Goal: Information Seeking & Learning: Find specific fact

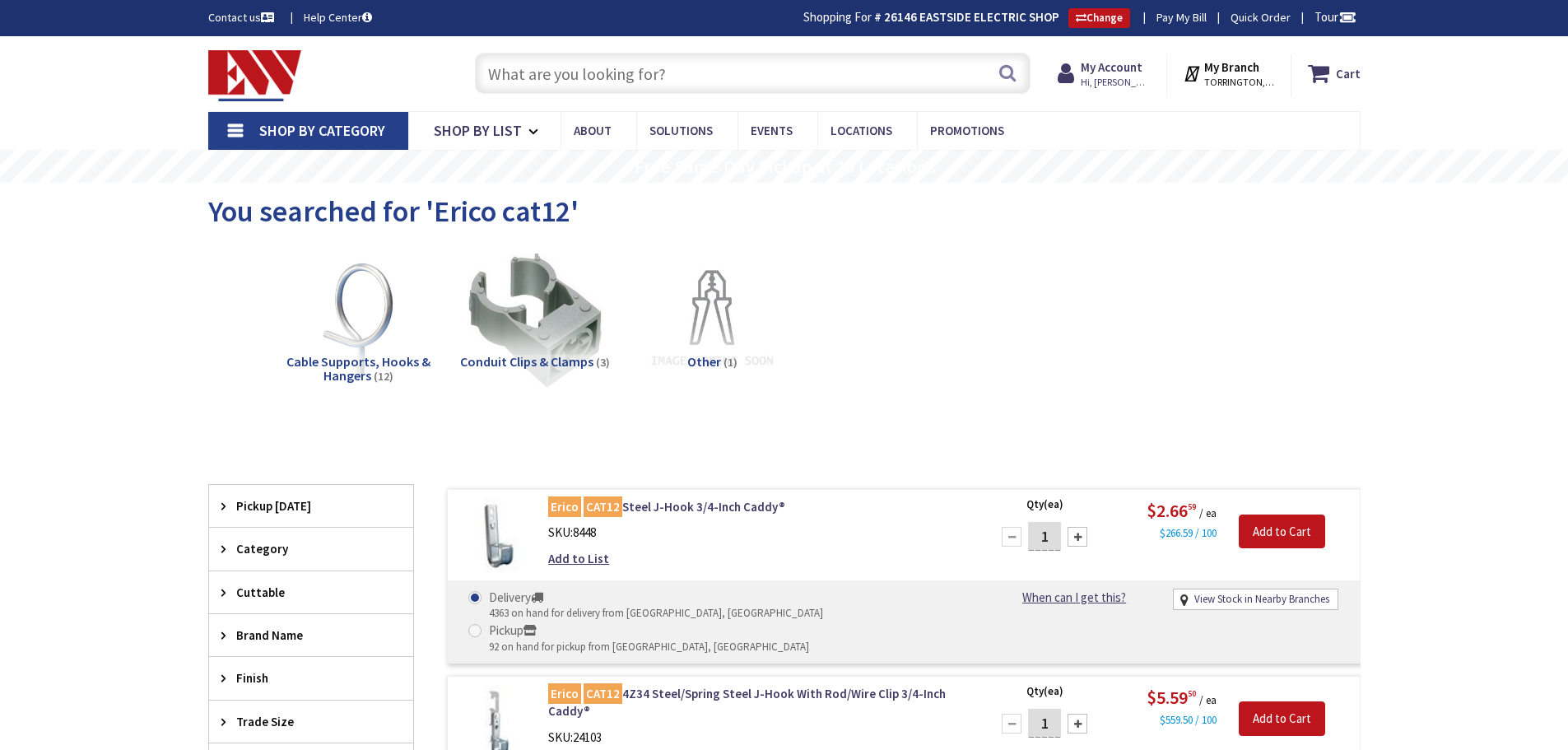
click at [512, 73] on input "text" at bounding box center [753, 73] width 556 height 41
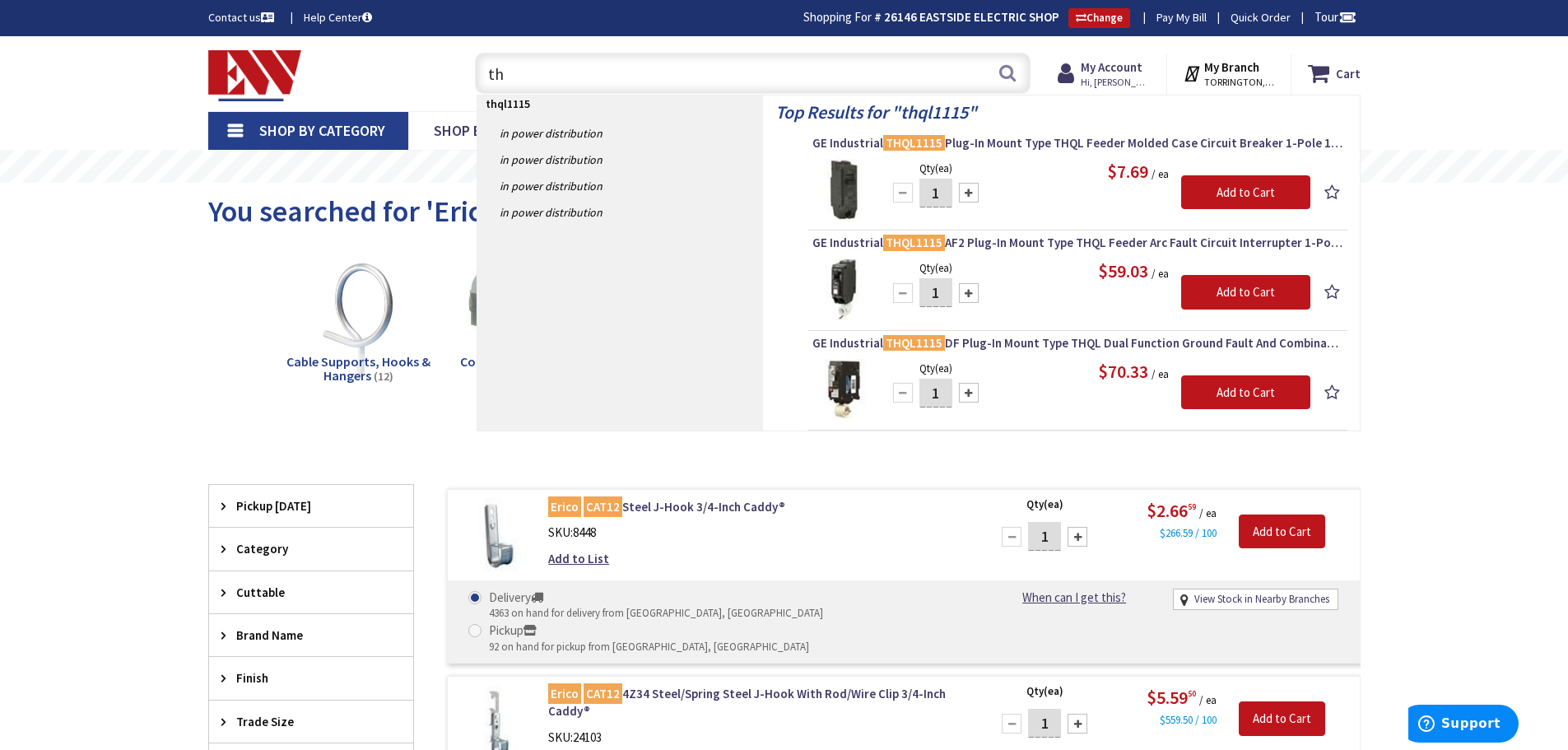
type input "t"
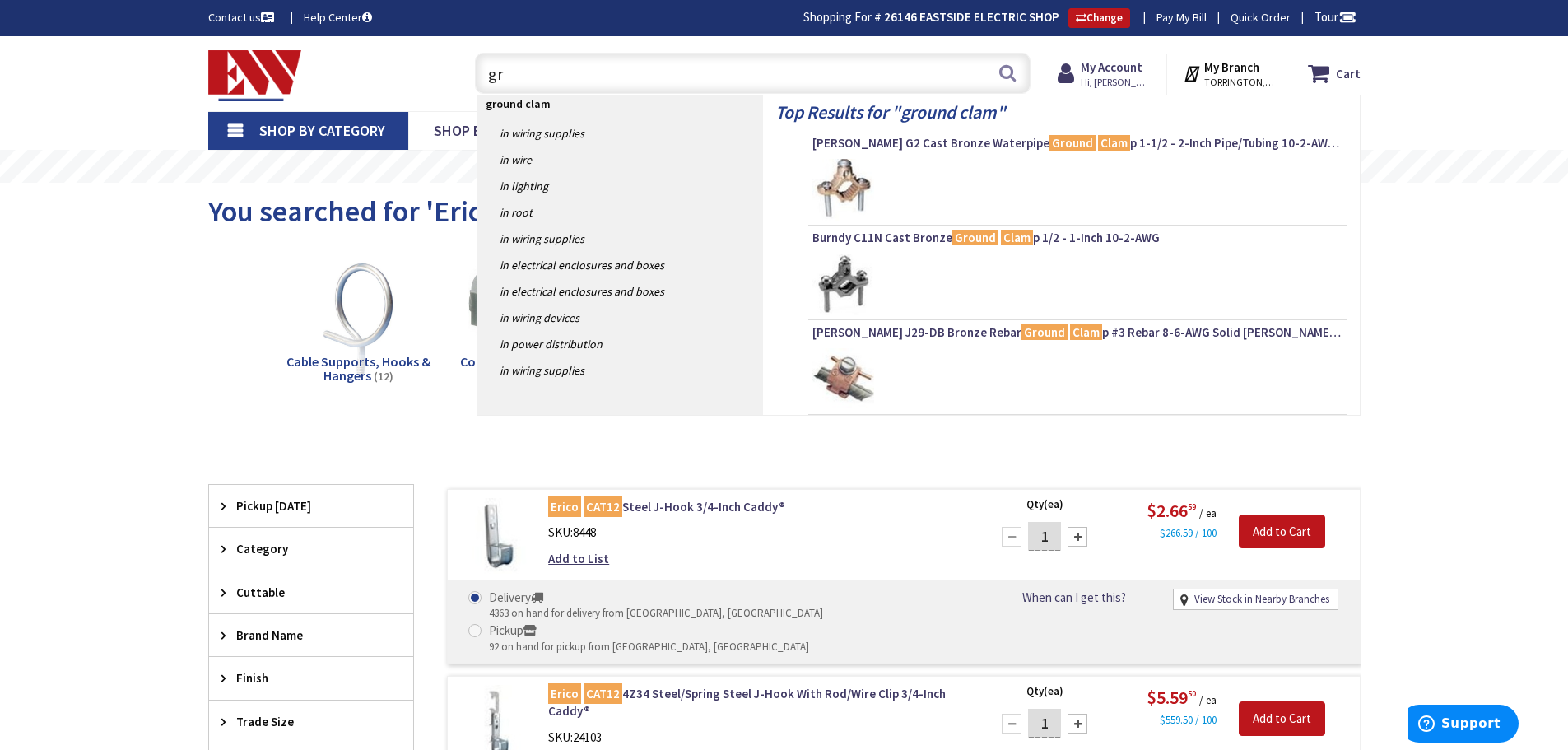
type input "g"
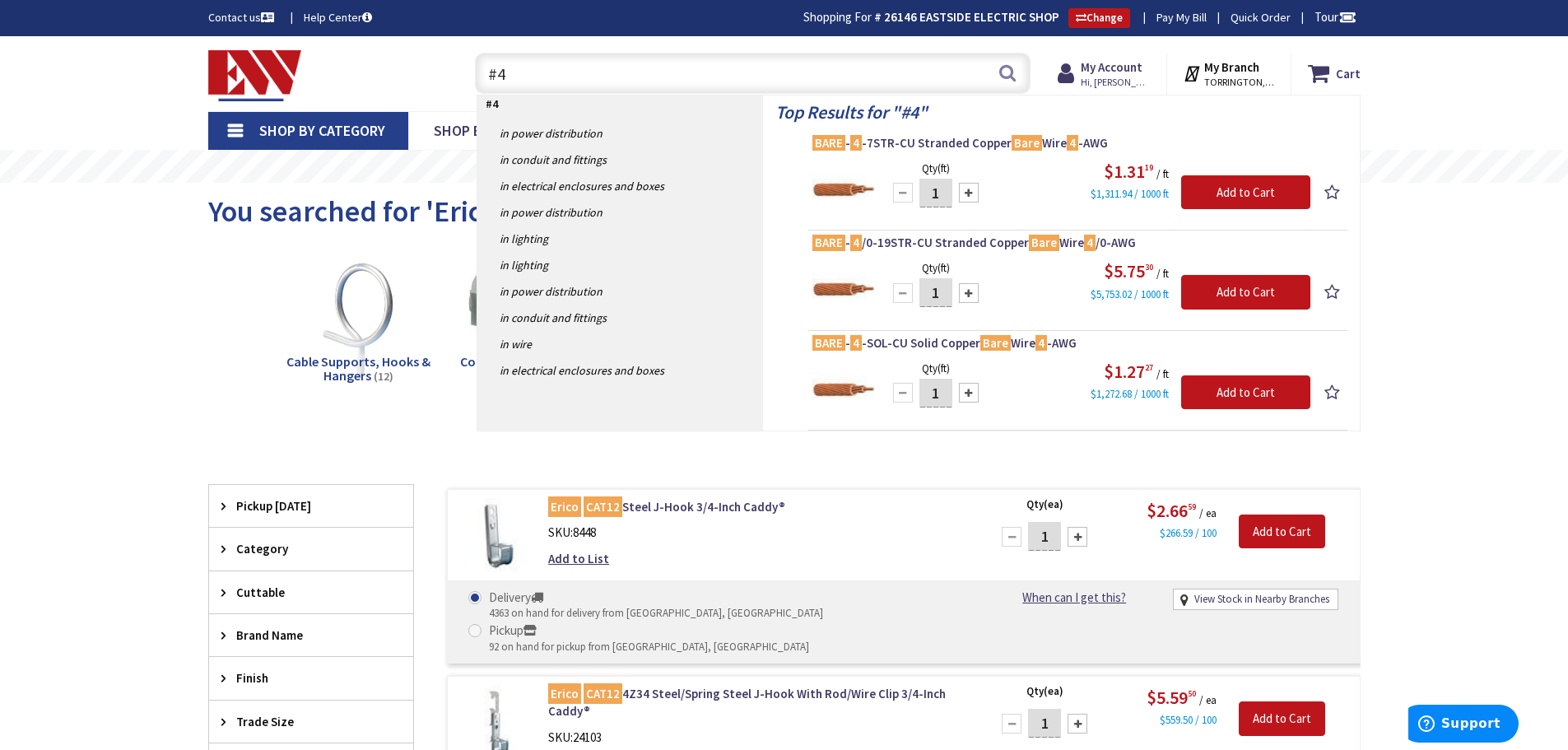
type input "#"
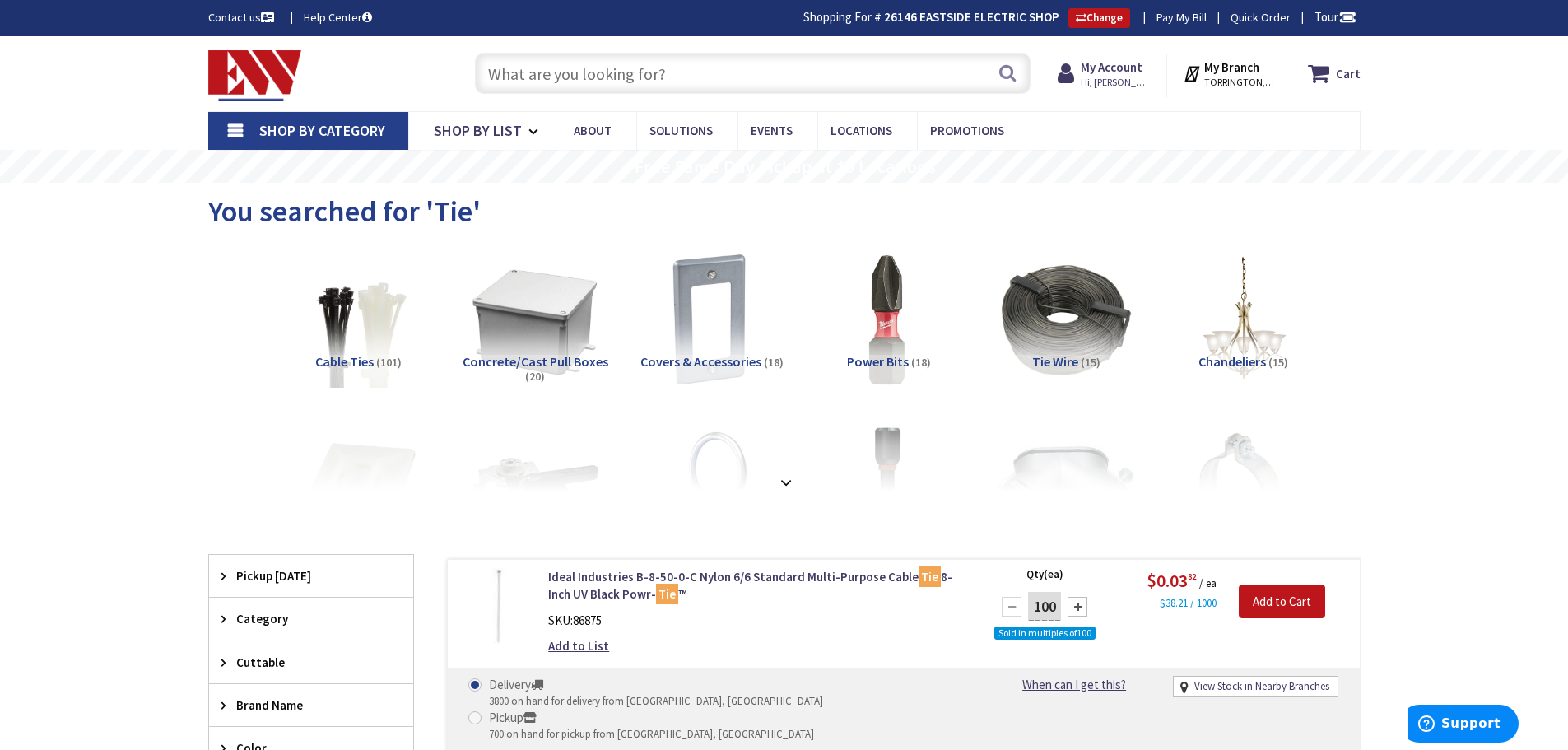
click at [541, 81] on input "text" at bounding box center [753, 73] width 556 height 41
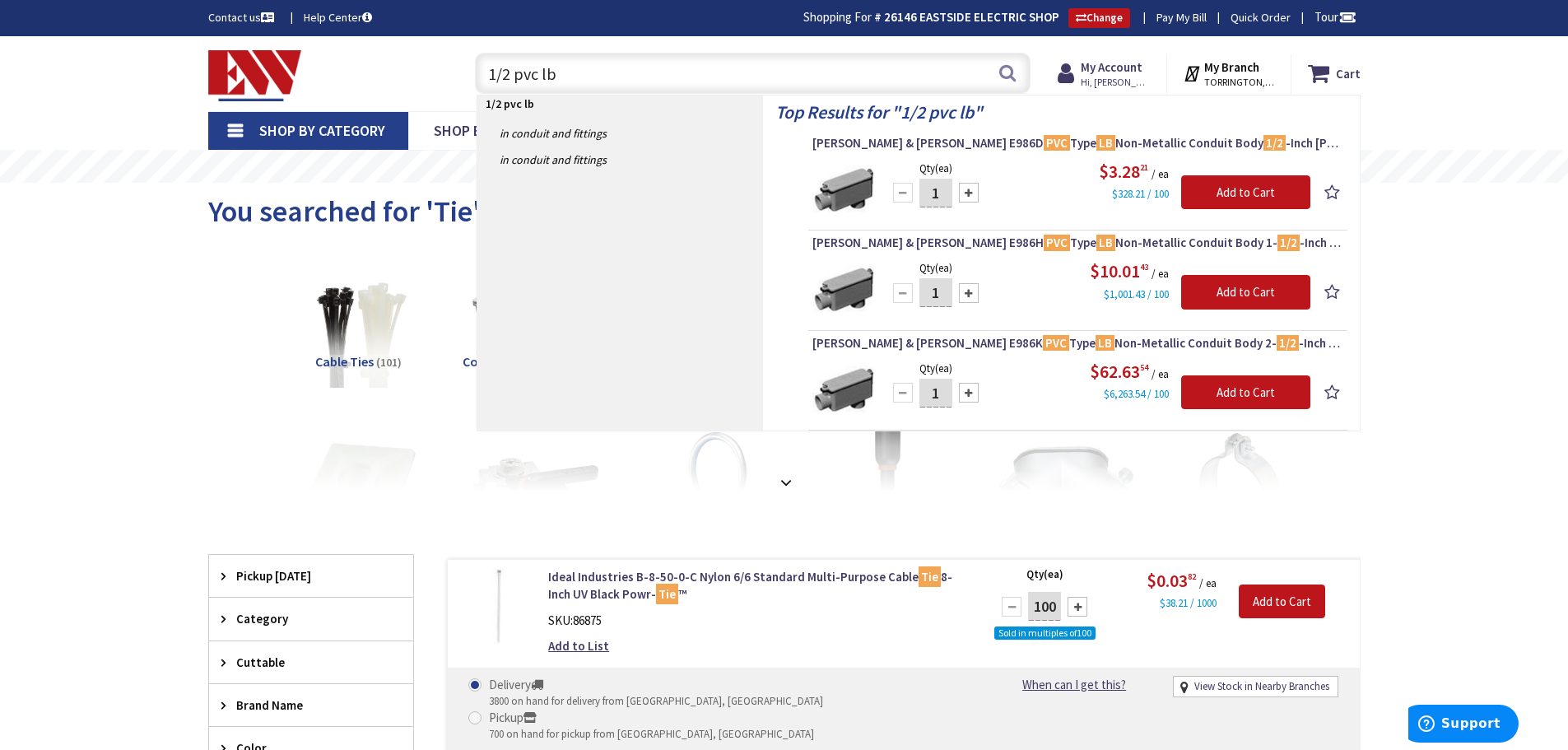
type input "1/2 pvc lb"
